Goal: Find specific fact: Find specific fact

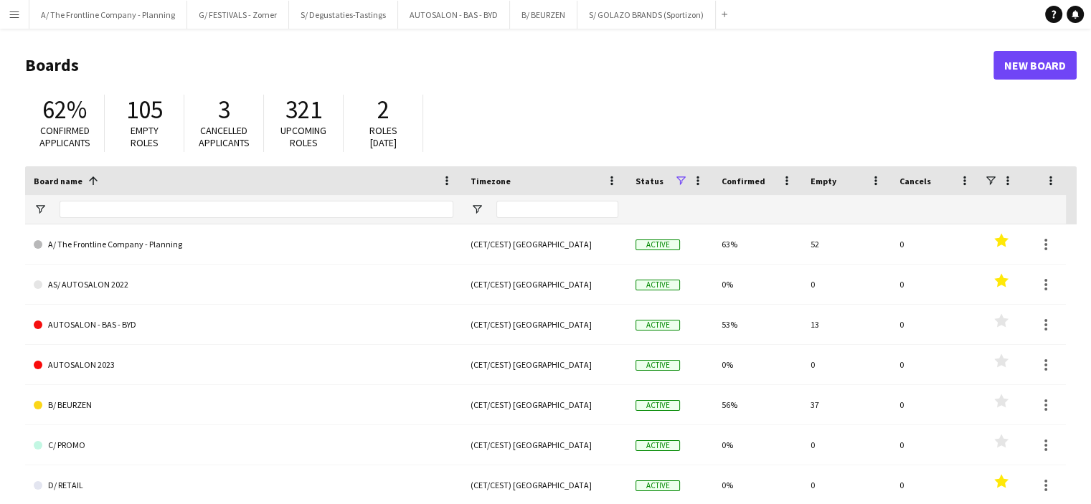
click at [18, 19] on app-icon "Menu" at bounding box center [14, 14] width 11 height 11
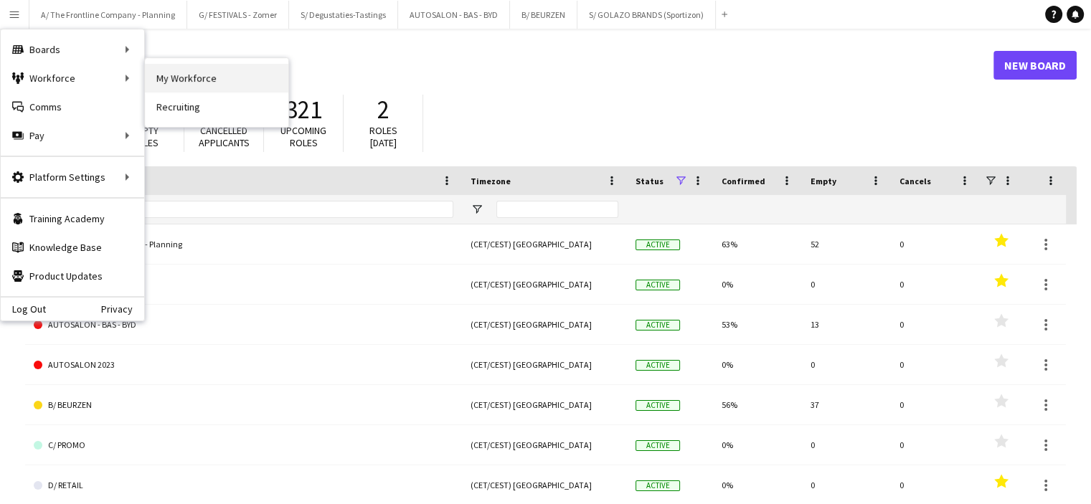
click at [175, 74] on link "My Workforce" at bounding box center [216, 78] width 143 height 29
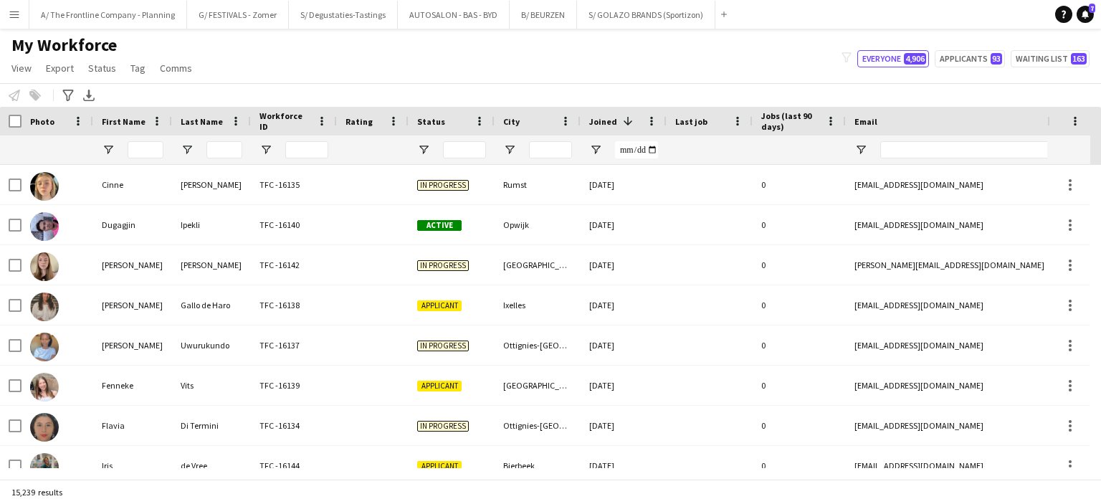
click at [227, 150] on input "Last Name Filter Input" at bounding box center [225, 149] width 36 height 17
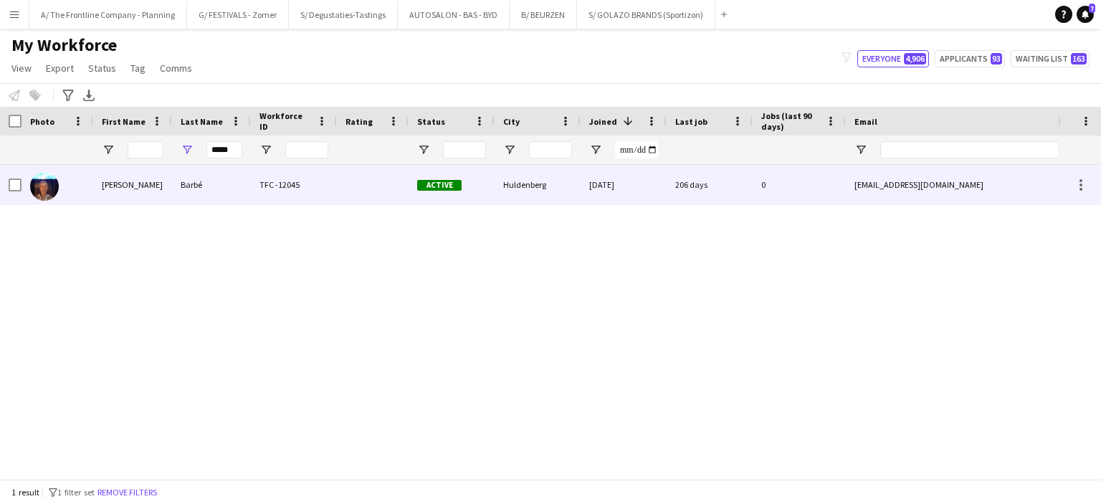
click at [151, 188] on div "[PERSON_NAME]" at bounding box center [132, 184] width 79 height 39
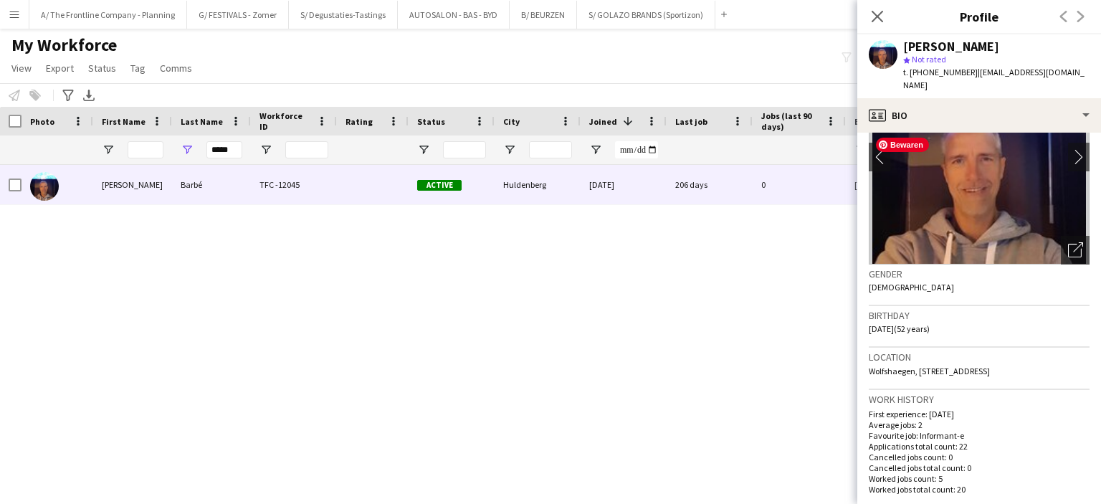
scroll to position [100, 0]
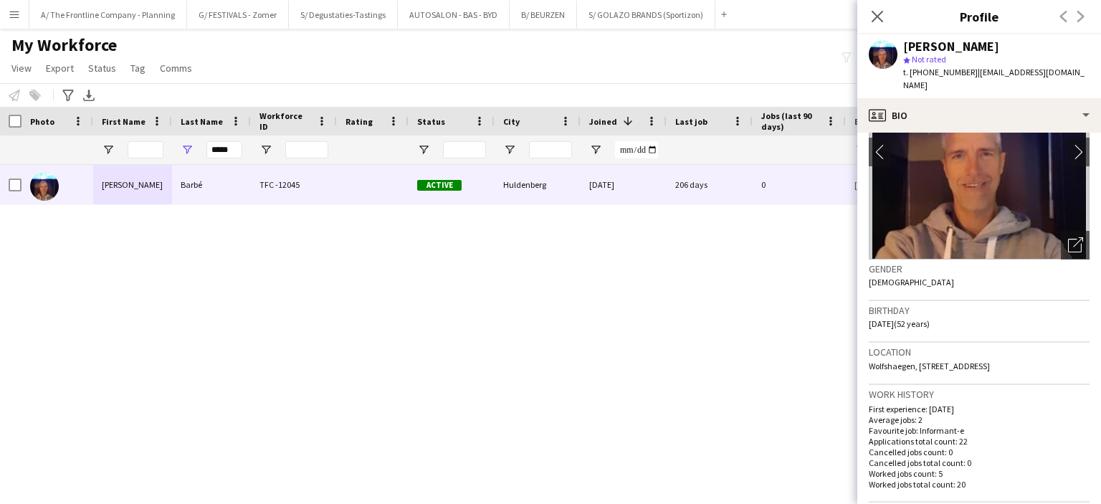
drag, startPoint x: 1014, startPoint y: 354, endPoint x: 866, endPoint y: 355, distance: 148.4
click at [866, 355] on app-crew-profile-bio "chevron-left chevron-right Open photos pop-in Gender [DEMOGRAPHIC_DATA] Birthda…" at bounding box center [980, 318] width 244 height 371
copy span "Wolfshaegen, [STREET_ADDRESS]"
click at [219, 145] on input "*****" at bounding box center [225, 149] width 36 height 17
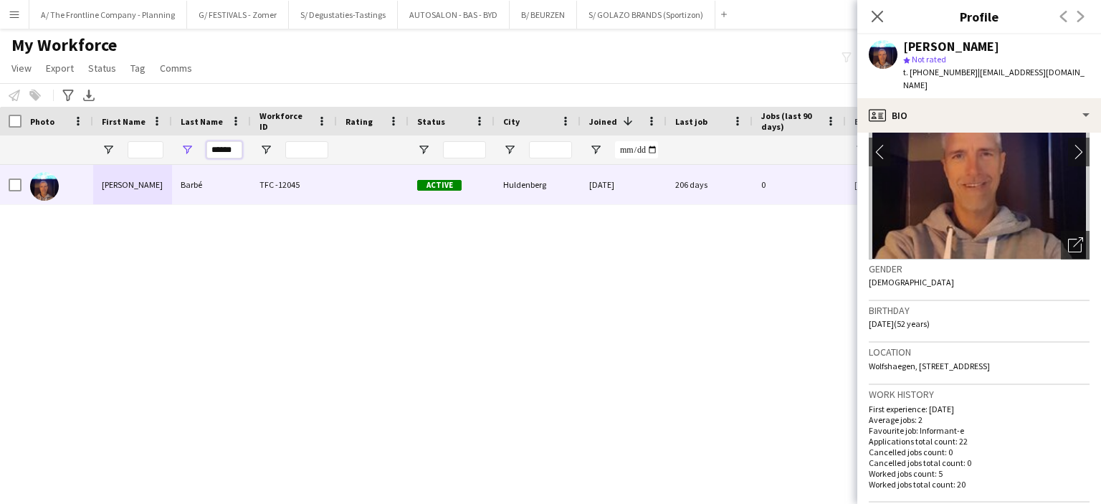
type input "******"
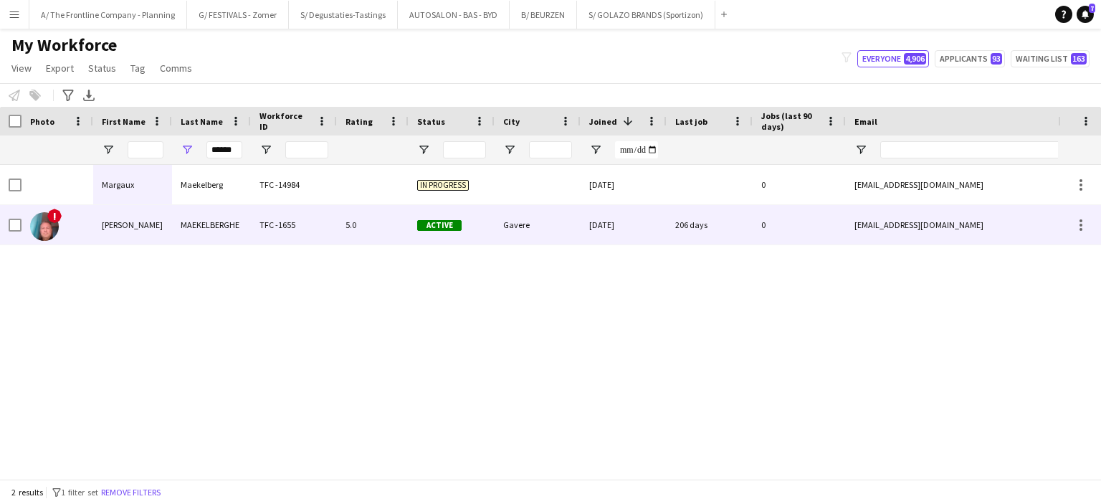
click at [153, 236] on div "[PERSON_NAME]" at bounding box center [132, 224] width 79 height 39
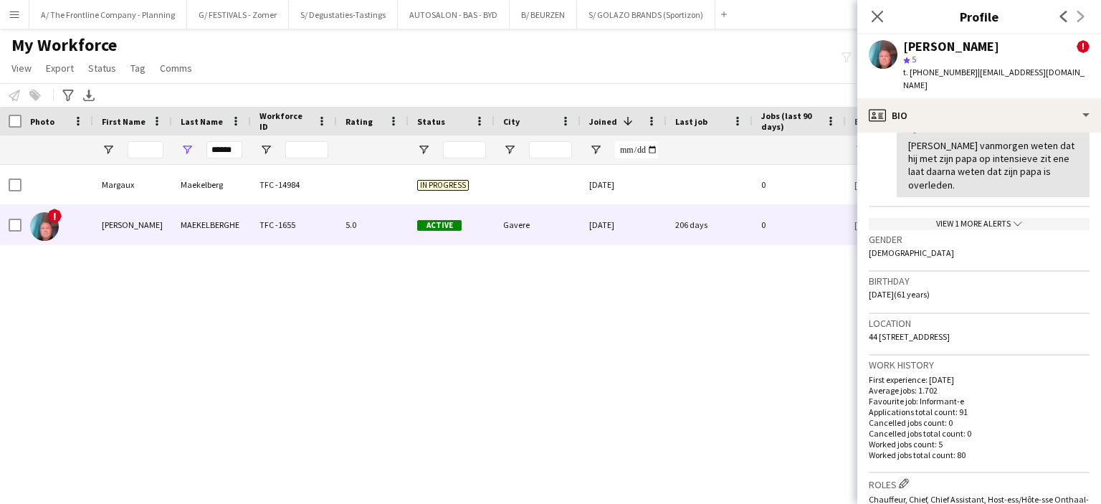
scroll to position [311, 0]
drag, startPoint x: 1021, startPoint y: 303, endPoint x: 869, endPoint y: 318, distance: 152.8
click at [869, 318] on div "Location [STREET_ADDRESS]" at bounding box center [979, 334] width 221 height 42
copy span "44 [STREET_ADDRESS]"
